Goal: Task Accomplishment & Management: Use online tool/utility

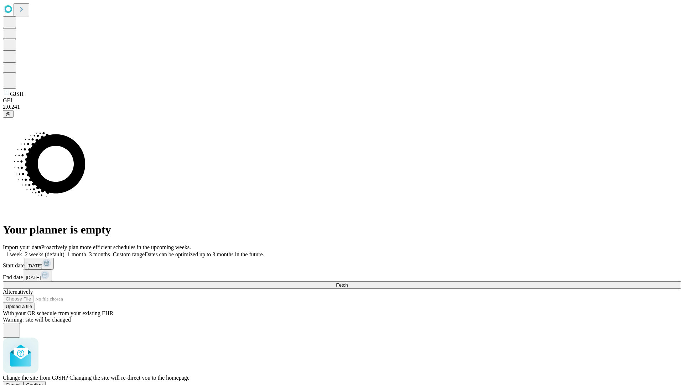
click at [43, 382] on span "Confirm" at bounding box center [34, 384] width 17 height 5
click at [64, 251] on label "2 weeks (default)" at bounding box center [43, 254] width 42 height 6
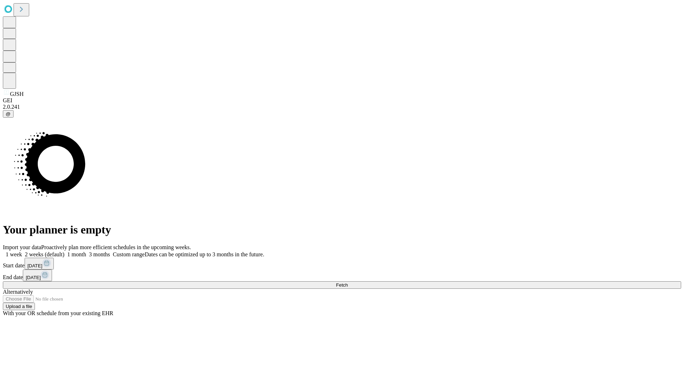
click at [348, 282] on span "Fetch" at bounding box center [342, 284] width 12 height 5
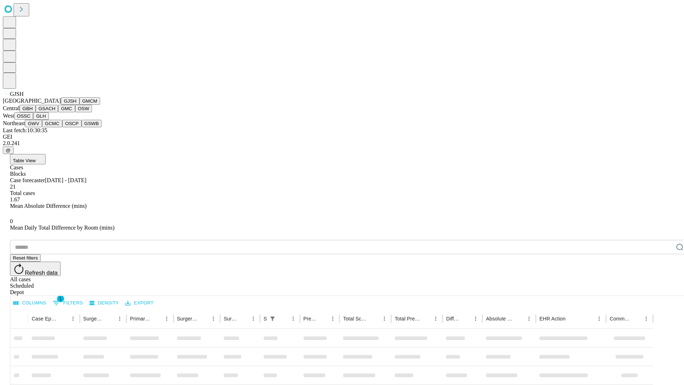
click at [79, 105] on button "GMCM" at bounding box center [89, 100] width 21 height 7
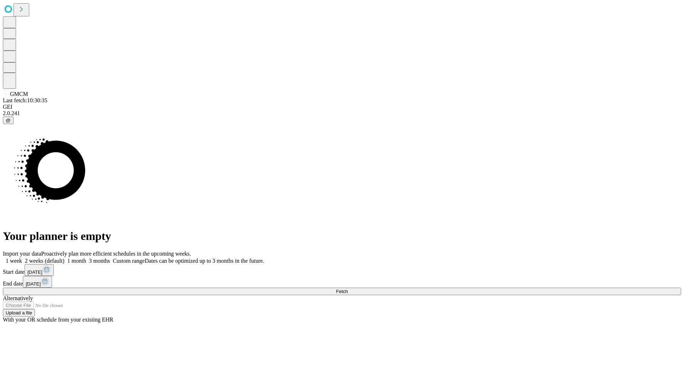
click at [64, 258] on label "2 weeks (default)" at bounding box center [43, 261] width 42 height 6
click at [348, 289] on span "Fetch" at bounding box center [342, 291] width 12 height 5
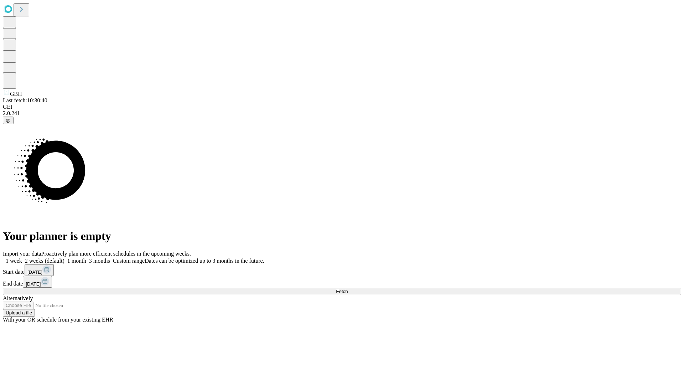
click at [64, 258] on label "2 weeks (default)" at bounding box center [43, 261] width 42 height 6
click at [348, 289] on span "Fetch" at bounding box center [342, 291] width 12 height 5
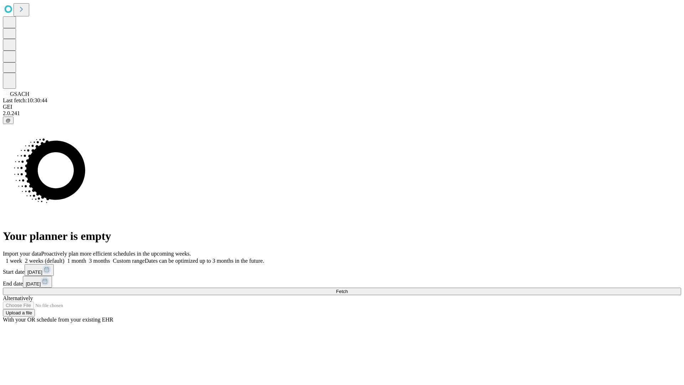
click at [348, 289] on span "Fetch" at bounding box center [342, 291] width 12 height 5
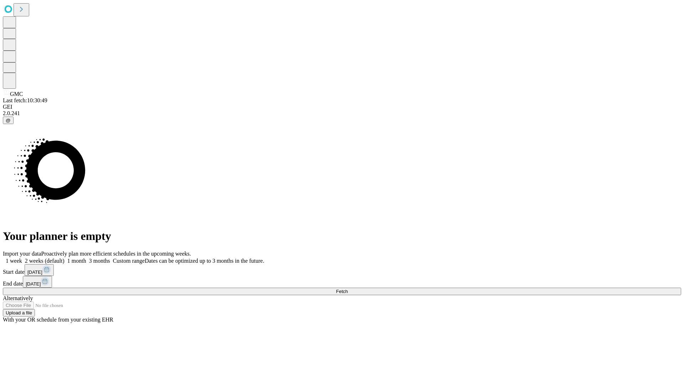
click at [64, 258] on label "2 weeks (default)" at bounding box center [43, 261] width 42 height 6
click at [348, 289] on span "Fetch" at bounding box center [342, 291] width 12 height 5
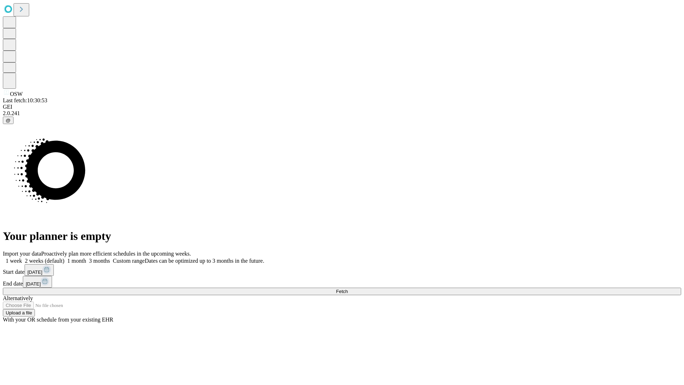
click at [64, 258] on label "2 weeks (default)" at bounding box center [43, 261] width 42 height 6
click at [348, 289] on span "Fetch" at bounding box center [342, 291] width 12 height 5
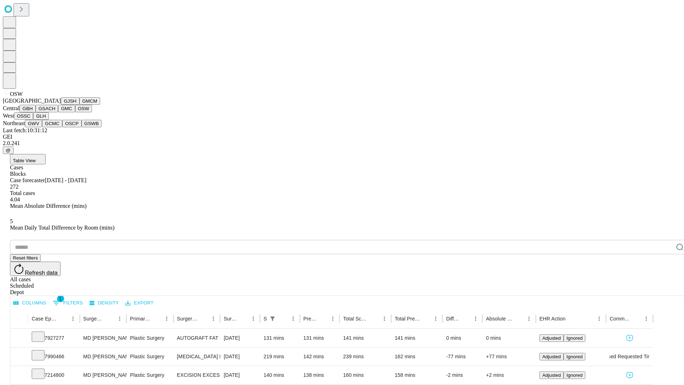
click at [33, 120] on button "OSSC" at bounding box center [23, 115] width 19 height 7
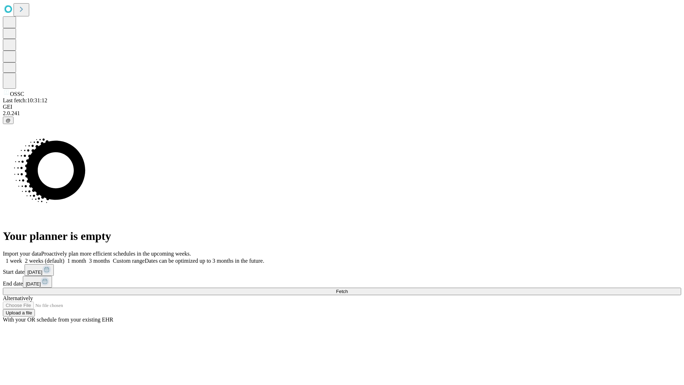
click at [64, 258] on label "2 weeks (default)" at bounding box center [43, 261] width 42 height 6
click at [348, 289] on span "Fetch" at bounding box center [342, 291] width 12 height 5
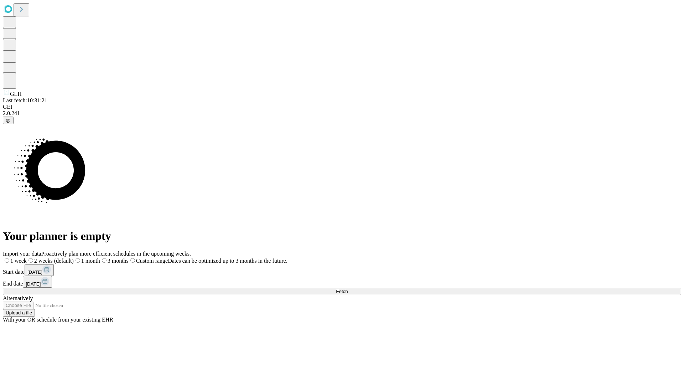
click at [74, 258] on label "2 weeks (default)" at bounding box center [50, 261] width 47 height 6
click at [348, 289] on span "Fetch" at bounding box center [342, 291] width 12 height 5
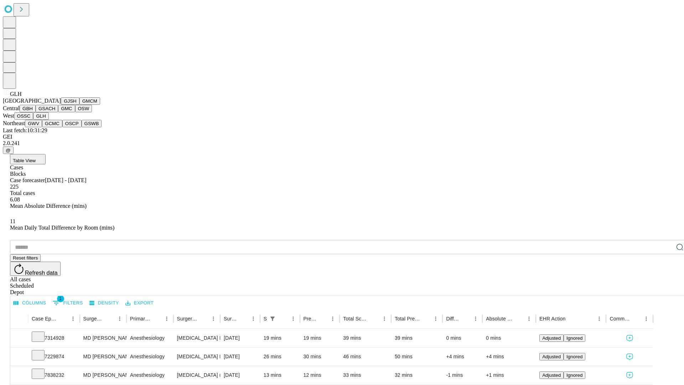
click at [42, 127] on button "GWV" at bounding box center [33, 123] width 17 height 7
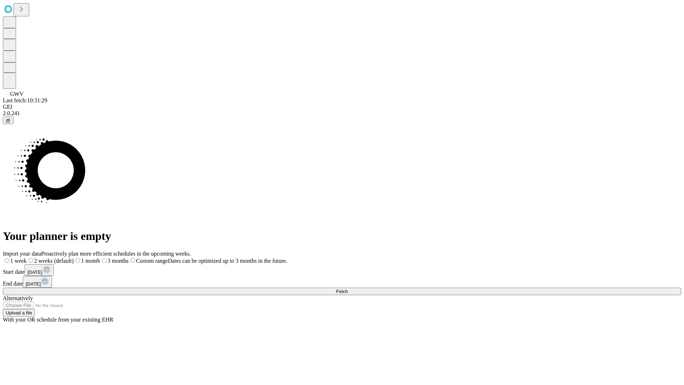
click at [74, 258] on label "2 weeks (default)" at bounding box center [50, 261] width 47 height 6
click at [348, 289] on span "Fetch" at bounding box center [342, 291] width 12 height 5
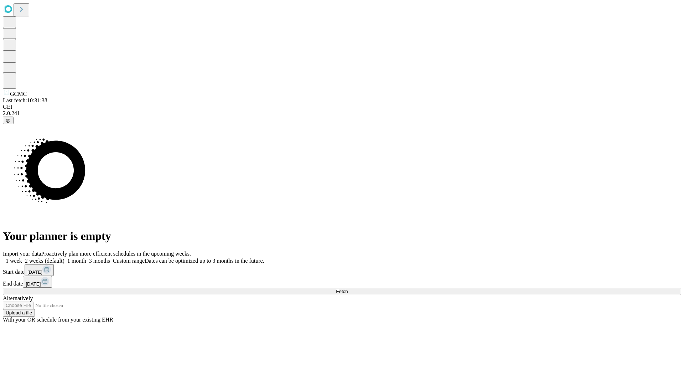
click at [64, 258] on label "2 weeks (default)" at bounding box center [43, 261] width 42 height 6
click at [348, 289] on span "Fetch" at bounding box center [342, 291] width 12 height 5
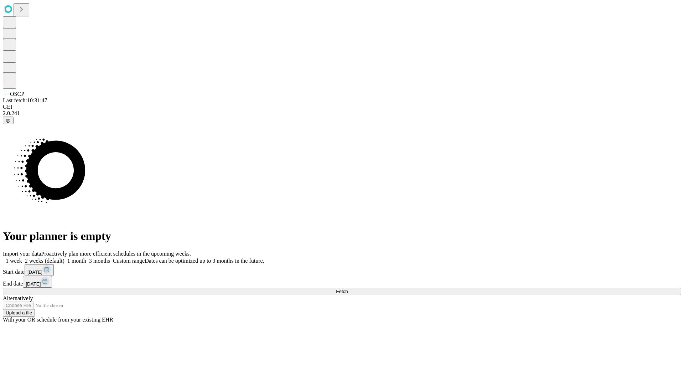
click at [64, 258] on label "2 weeks (default)" at bounding box center [43, 261] width 42 height 6
click at [348, 289] on span "Fetch" at bounding box center [342, 291] width 12 height 5
